Goal: Task Accomplishment & Management: Complete application form

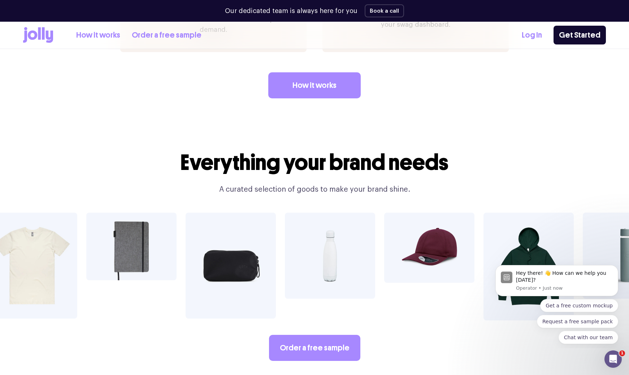
scroll to position [1127, 0]
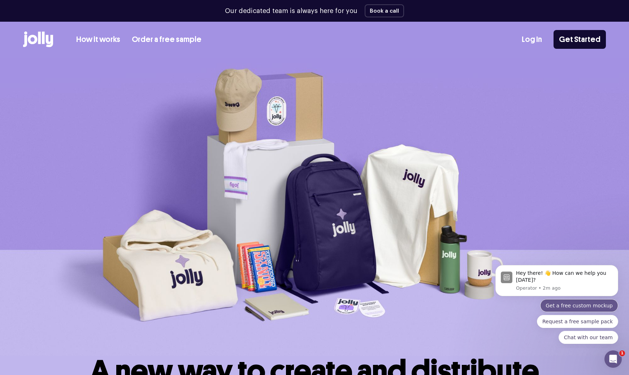
click at [579, 308] on button "Get a free custom mockup" at bounding box center [579, 305] width 78 height 13
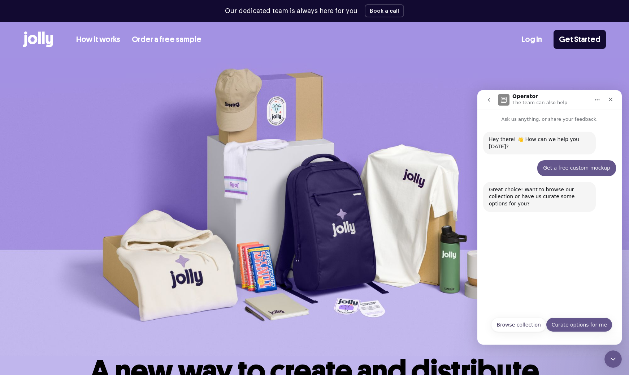
click at [585, 323] on button "Curate options for me" at bounding box center [579, 324] width 66 height 14
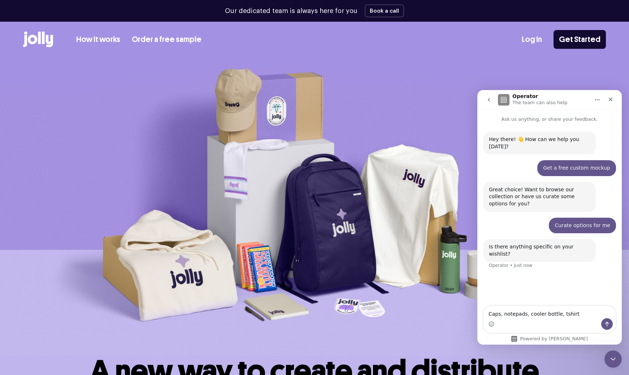
type textarea "Caps, notepads, cooler bottle, tshirts"
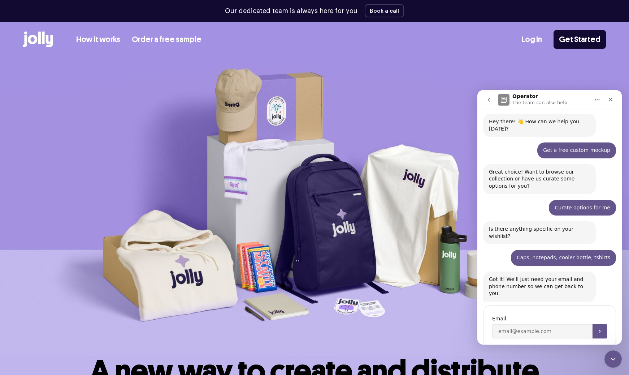
scroll to position [18, 0]
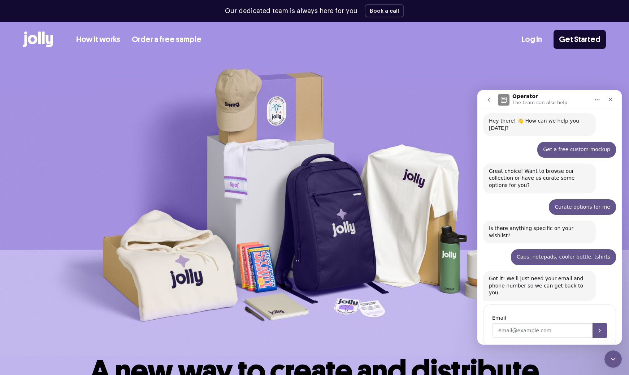
click at [551, 323] on input "Enter your email" at bounding box center [542, 330] width 100 height 14
type input "[PERSON_NAME][EMAIL_ADDRESS][DOMAIN_NAME]"
click at [603, 323] on button "Submit" at bounding box center [600, 330] width 14 height 14
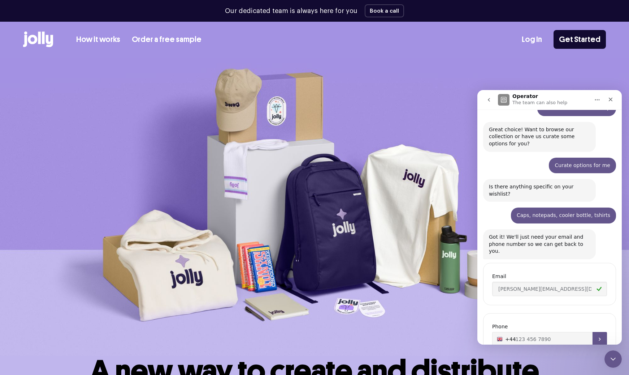
scroll to position [69, 0]
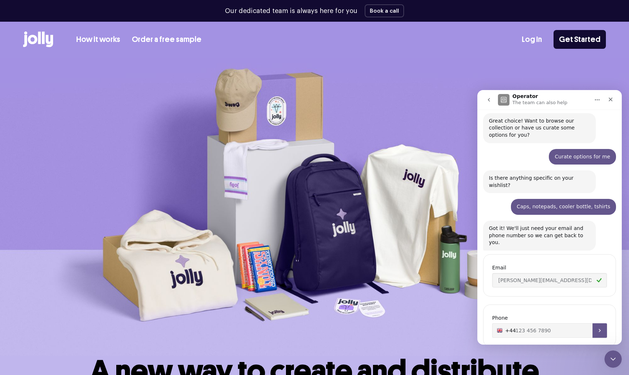
click at [508, 323] on input "+44" at bounding box center [549, 330] width 115 height 14
type input "[PHONE_NUMBER]"
click at [506, 323] on input "[PHONE_NUMBER]" at bounding box center [549, 330] width 115 height 14
click at [501, 323] on input "[PHONE_NUMBER]" at bounding box center [549, 330] width 115 height 14
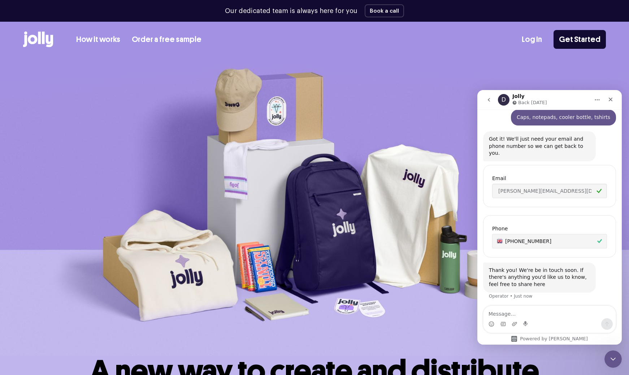
scroll to position [158, 0]
type textarea "Also an Australian contact +61477 295308."
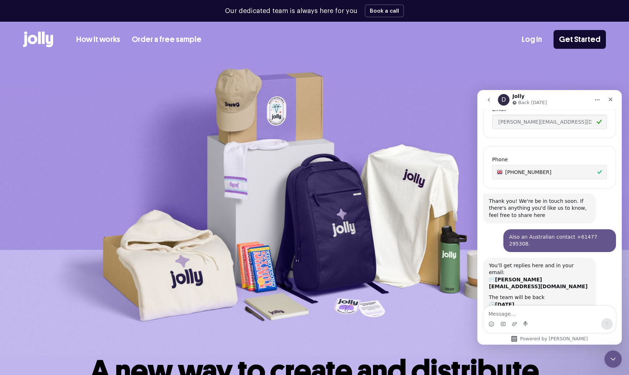
scroll to position [226, 0]
type textarea "Thanks"
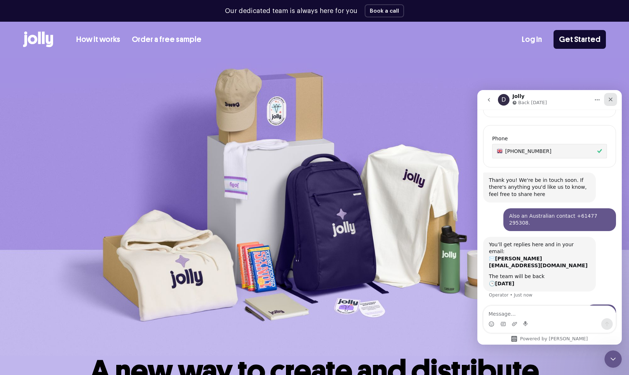
click at [612, 99] on icon "Close" at bounding box center [611, 99] width 6 height 6
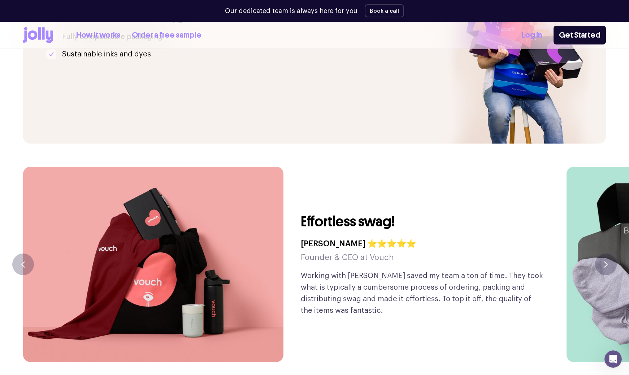
scroll to position [1634, 0]
